Goal: Navigation & Orientation: Find specific page/section

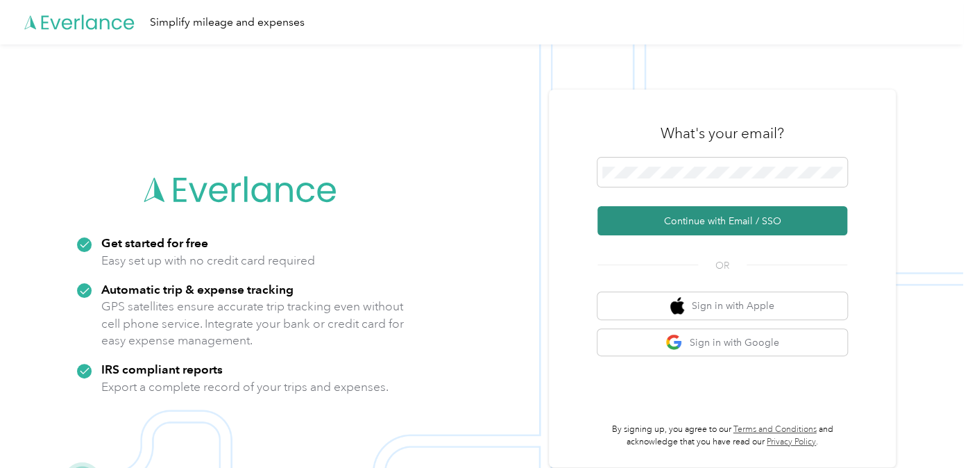
click at [792, 222] on button "Continue with Email / SSO" at bounding box center [722, 220] width 250 height 29
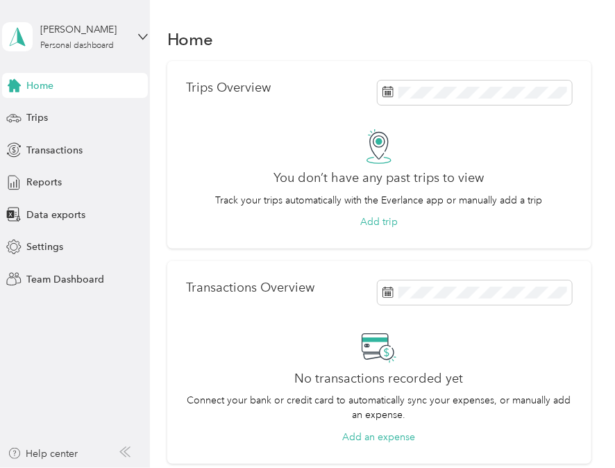
click at [6, 320] on aside "Eric Pagsanhan Personal dashboard Home Trips Transactions Reports Data exports …" at bounding box center [75, 234] width 150 height 468
